Goal: Communication & Community: Ask a question

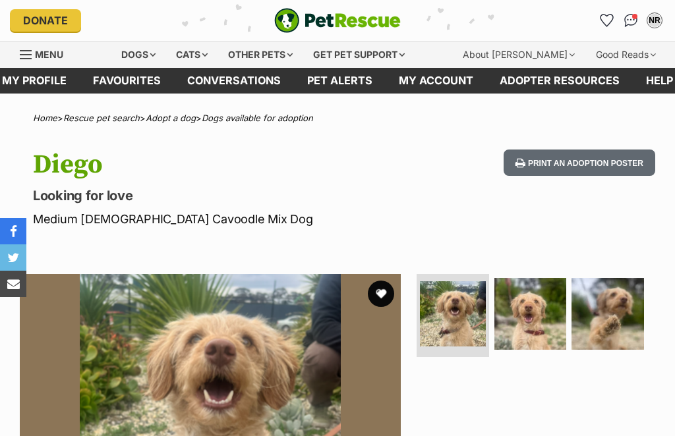
click at [468, 312] on img at bounding box center [453, 314] width 66 height 66
click at [617, 302] on img at bounding box center [607, 314] width 72 height 72
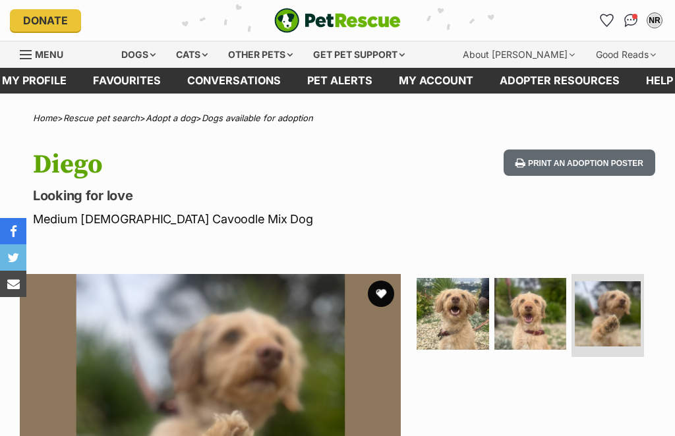
click at [547, 324] on img at bounding box center [530, 314] width 72 height 72
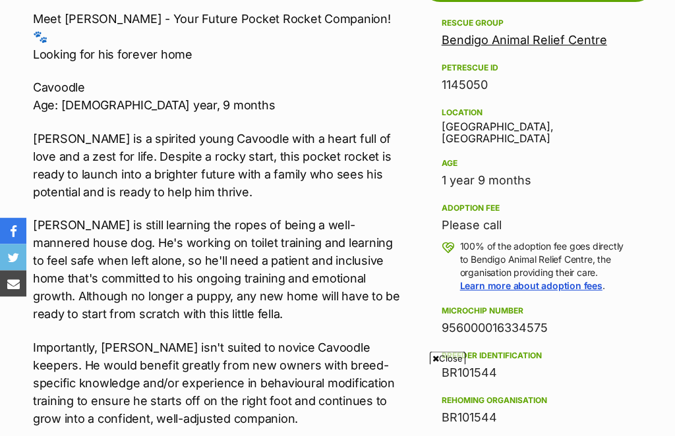
scroll to position [733, 0]
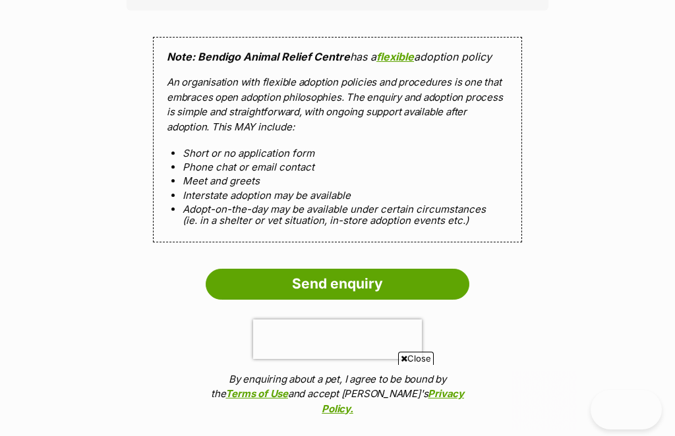
click at [342, 269] on input "Send enquiry" at bounding box center [338, 284] width 264 height 30
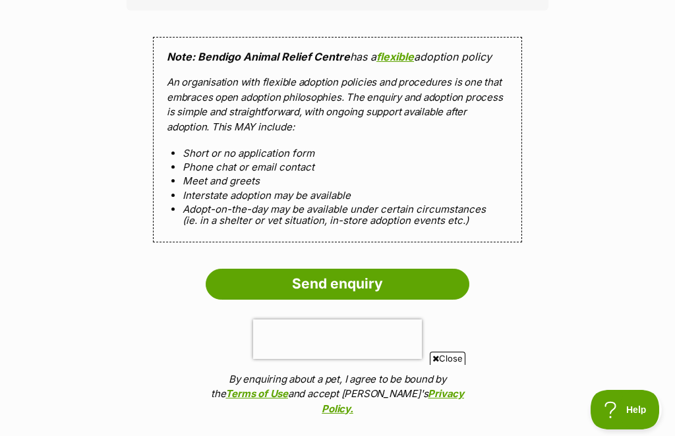
click at [333, 269] on input "Send enquiry" at bounding box center [338, 284] width 264 height 30
